Goal: Obtain resource: Download file/media

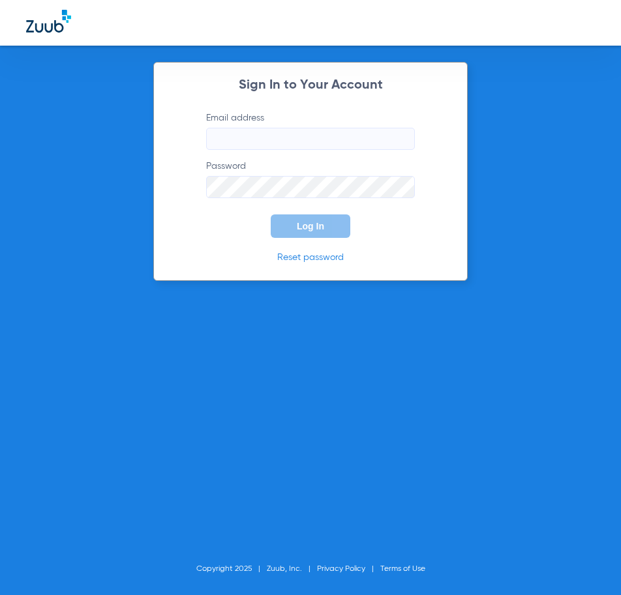
click at [308, 136] on input "Email address" at bounding box center [310, 139] width 209 height 22
type input "lapuenteadvanced@gmail.com"
click at [271, 215] on button "Log In" at bounding box center [311, 226] width 80 height 23
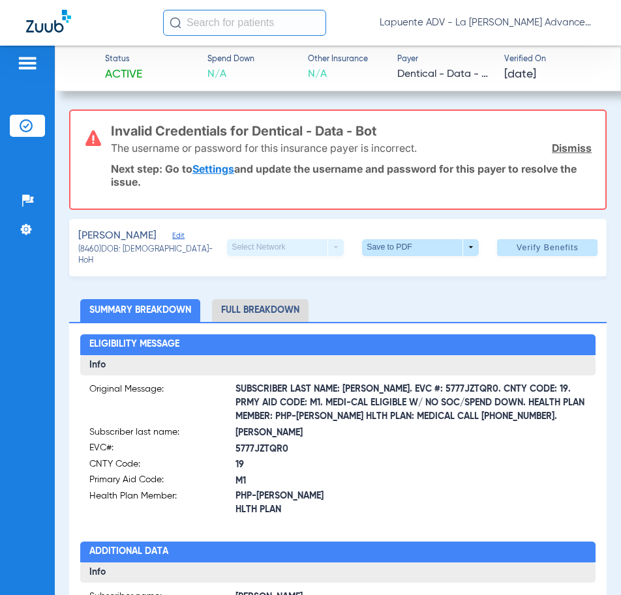
click at [564, 149] on link "Dismiss" at bounding box center [572, 148] width 40 height 13
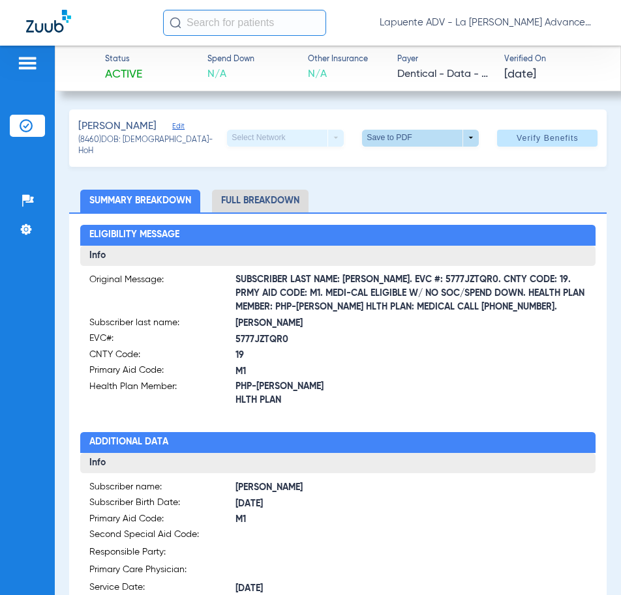
click at [405, 136] on span at bounding box center [420, 138] width 31 height 31
click at [405, 158] on span "Save to PDF" at bounding box center [416, 162] width 52 height 9
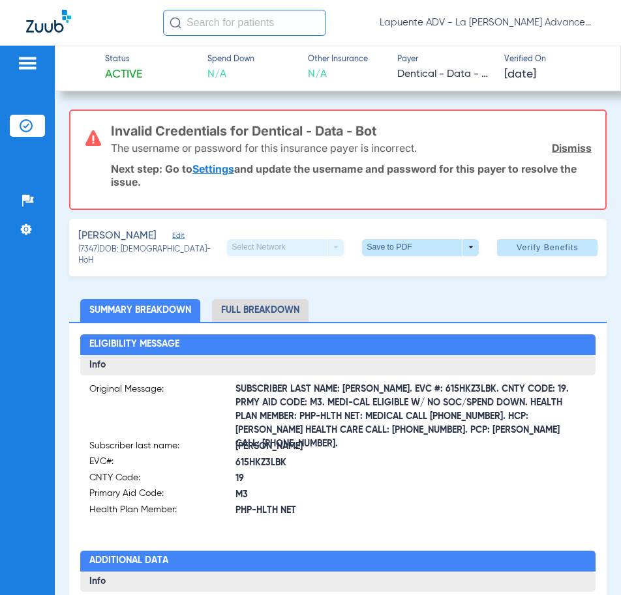
click at [561, 151] on link "Dismiss" at bounding box center [572, 148] width 40 height 13
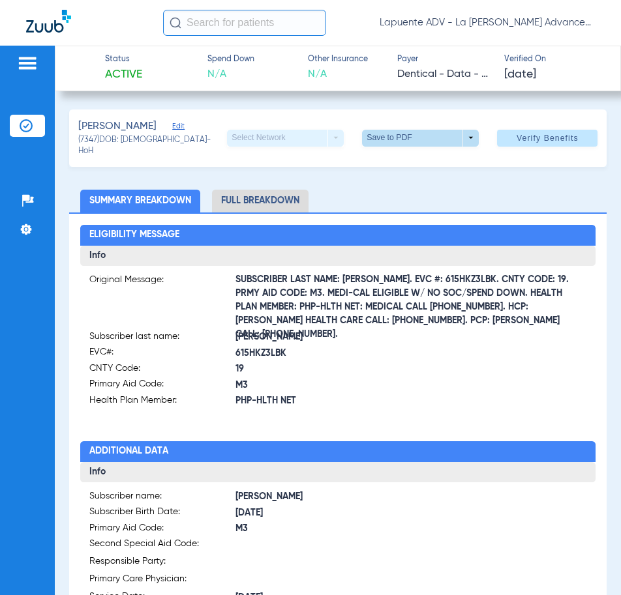
click at [428, 134] on span at bounding box center [420, 138] width 117 height 17
click at [413, 164] on span "Save to PDF" at bounding box center [416, 162] width 52 height 9
